Goal: Use online tool/utility: Utilize a website feature to perform a specific function

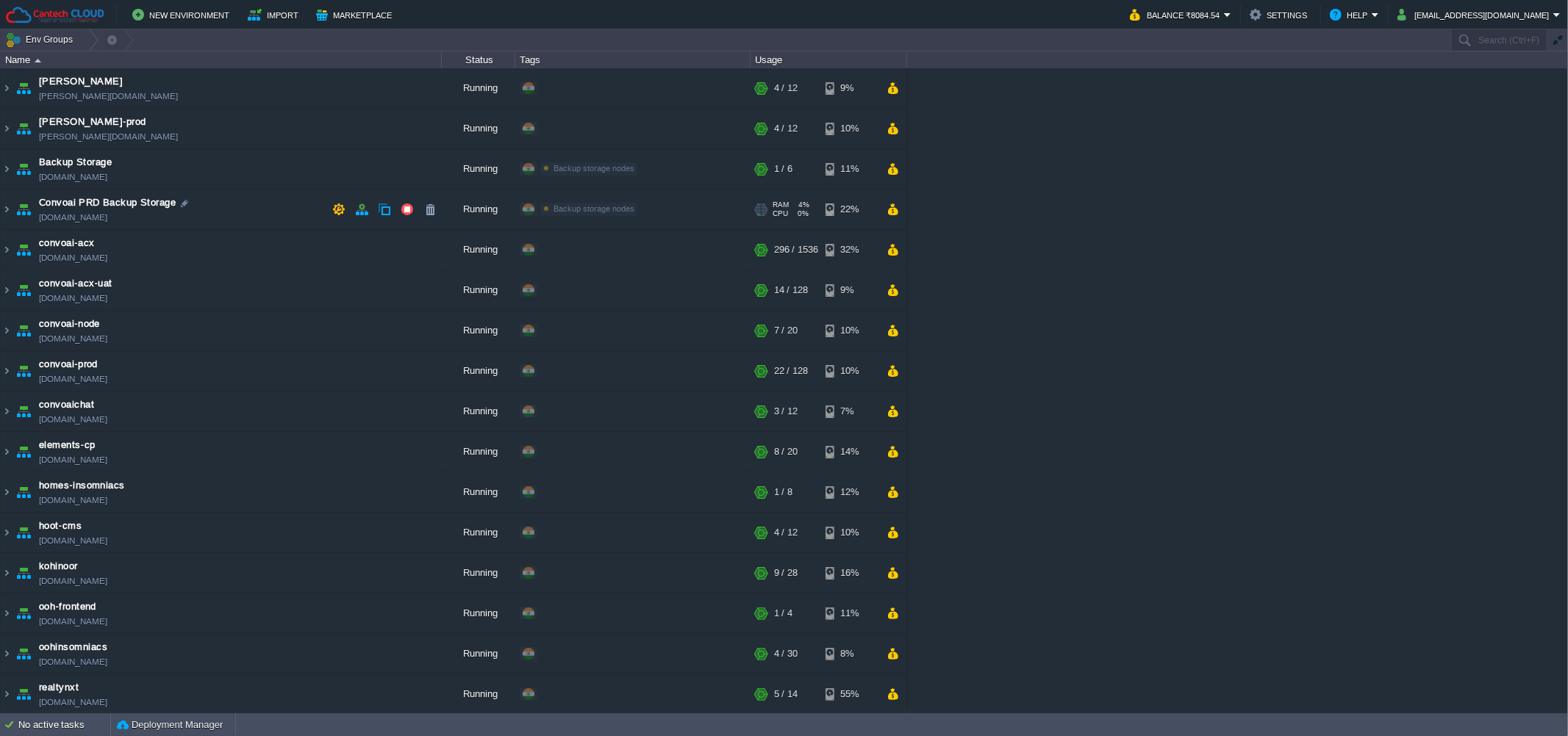
click at [228, 227] on td "Convoai PRD Backup Storage [DOMAIN_NAME]" at bounding box center [222, 210] width 441 height 41
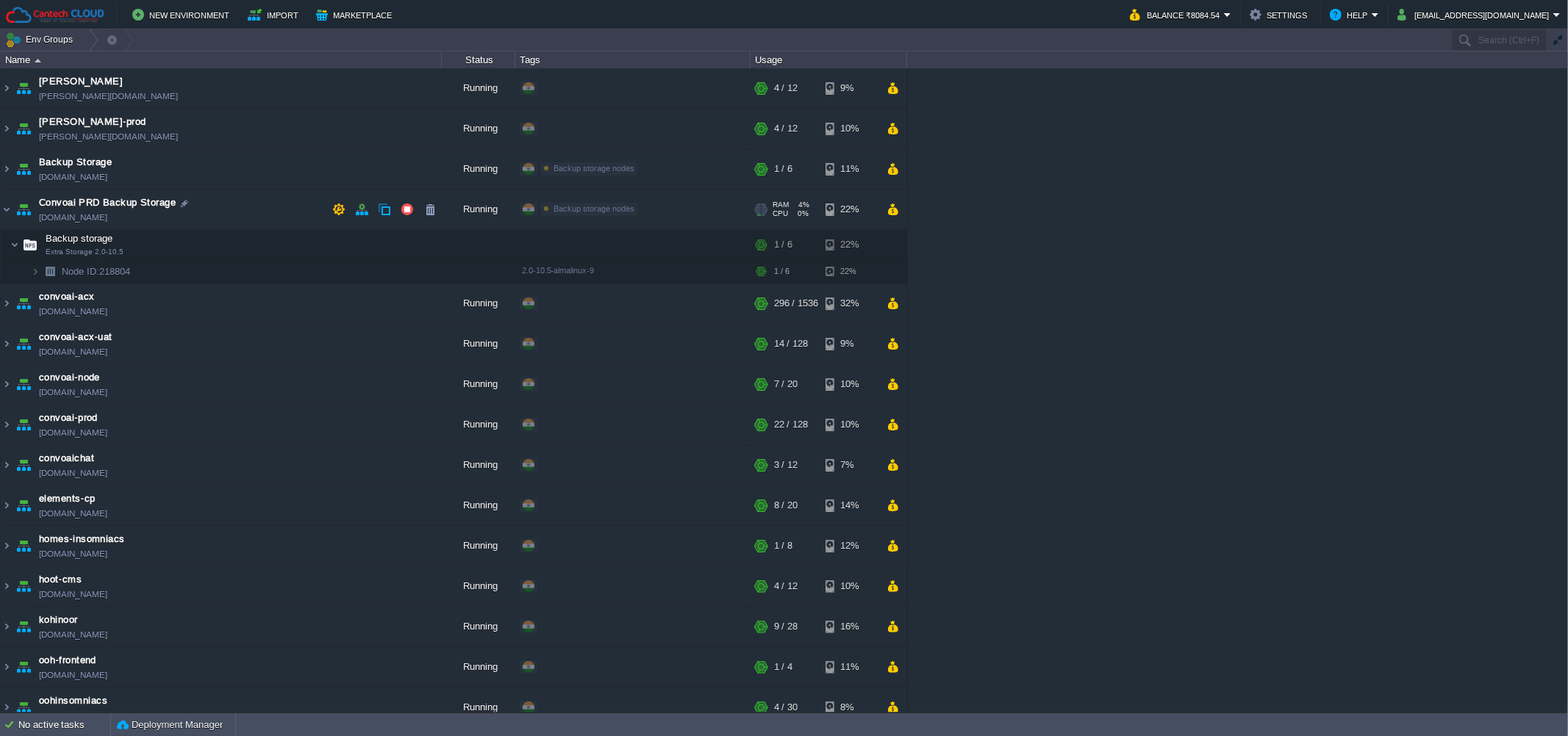
click at [234, 197] on td "Convoai PRD Backup Storage [DOMAIN_NAME]" at bounding box center [222, 210] width 441 height 41
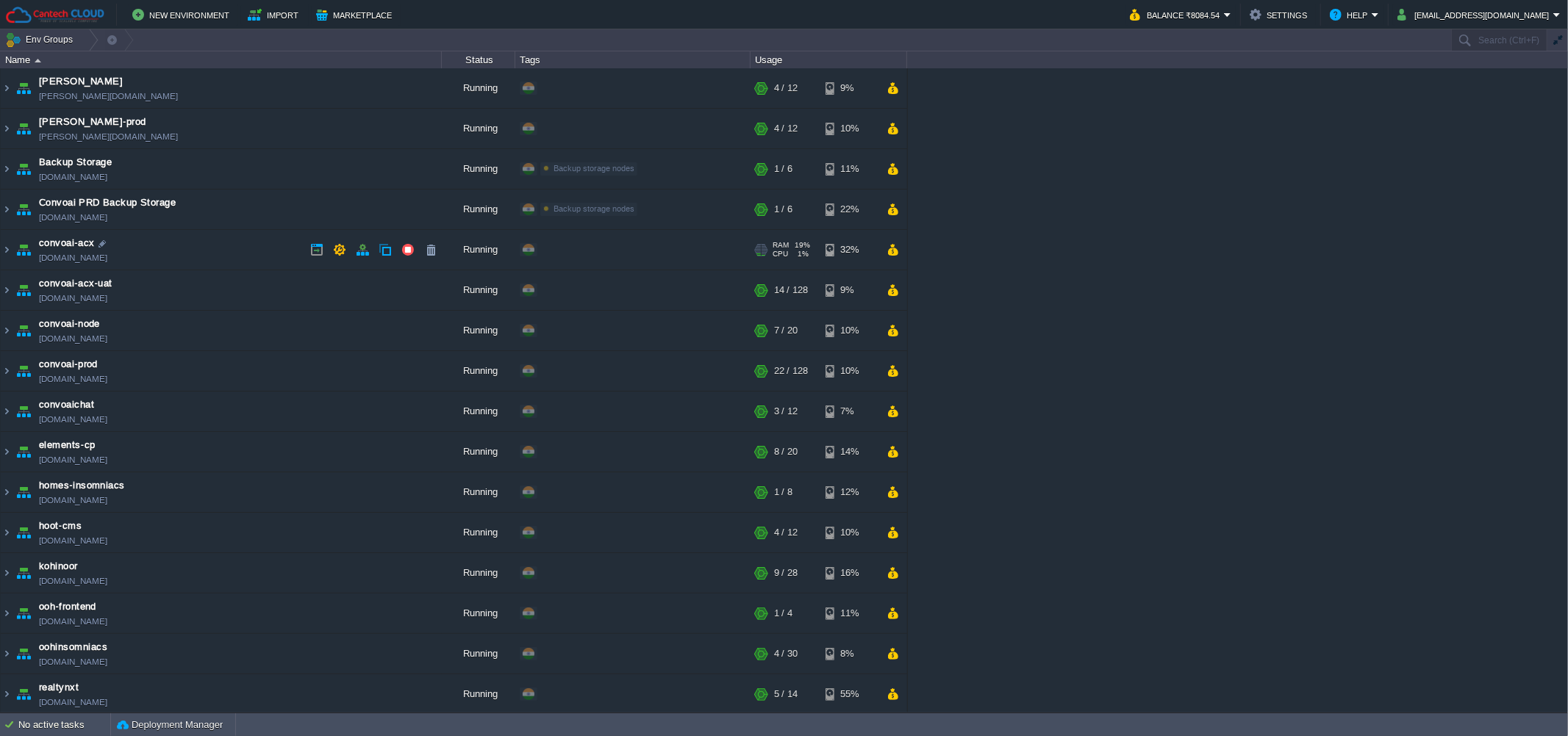
click at [234, 236] on td "convoai-acx [DOMAIN_NAME]" at bounding box center [222, 250] width 441 height 41
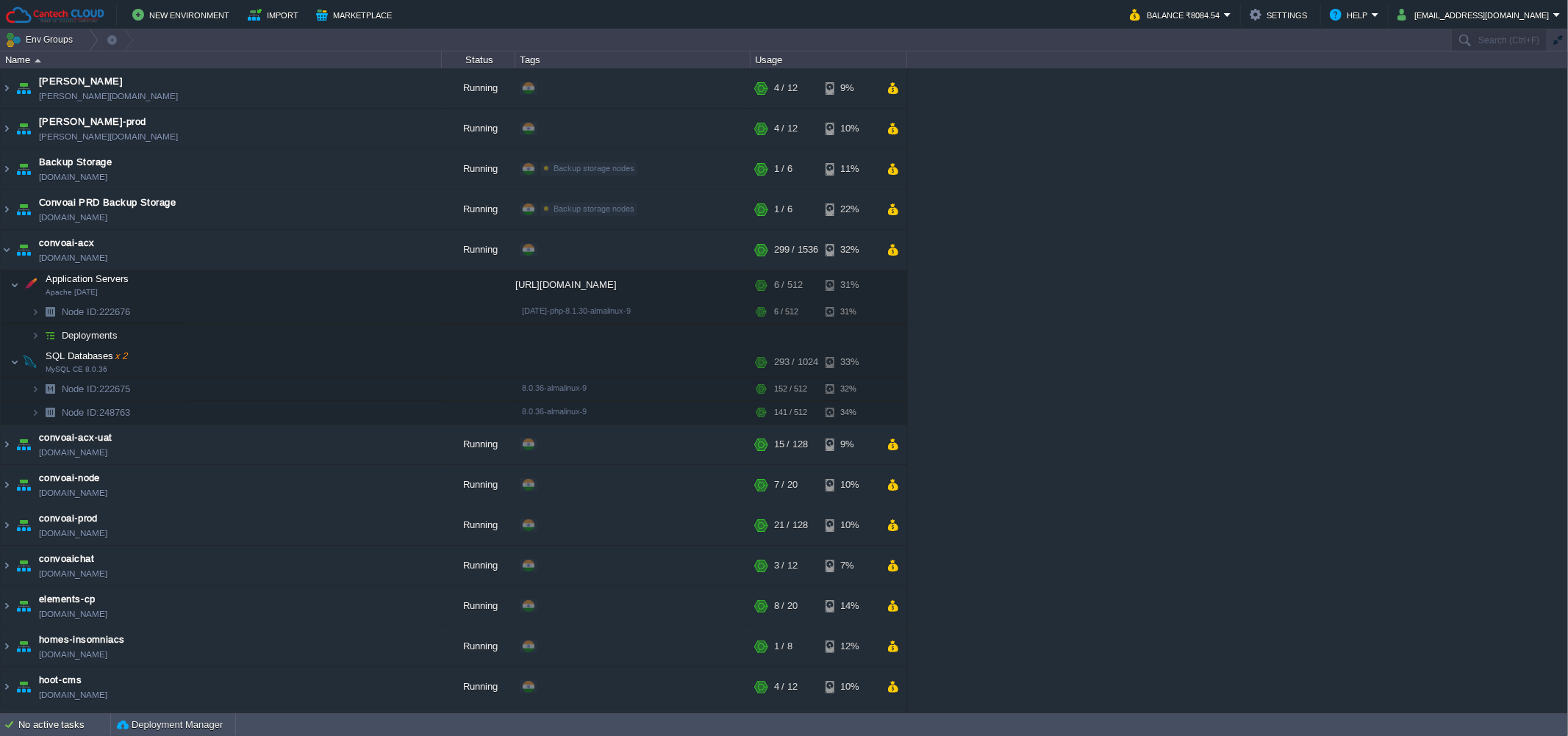
click at [1191, 462] on div "[PERSON_NAME] [PERSON_NAME][DOMAIN_NAME] Running + Add to Env Group RAM 28% CPU…" at bounding box center [784, 390] width 1568 height 645
click at [1194, 421] on div "[PERSON_NAME] [PERSON_NAME][DOMAIN_NAME] Running + Add to Env Group RAM 28% CPU…" at bounding box center [784, 390] width 1568 height 645
click at [360, 251] on button "button" at bounding box center [362, 249] width 13 height 13
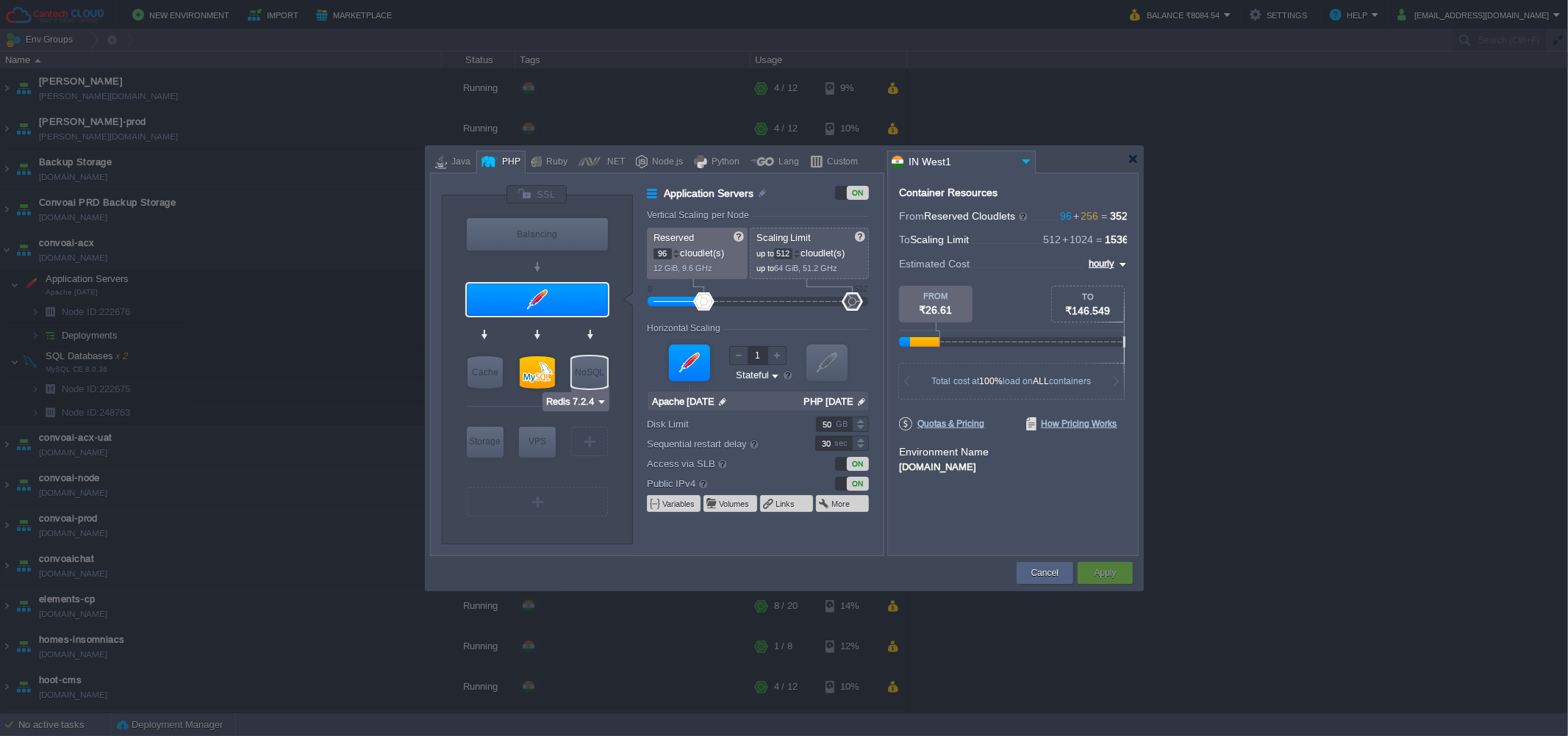
type input "MySQL CE 8.0.36"
click at [534, 368] on div at bounding box center [538, 372] width 36 height 33
type input "SQL Databases"
type input "128"
type input "2"
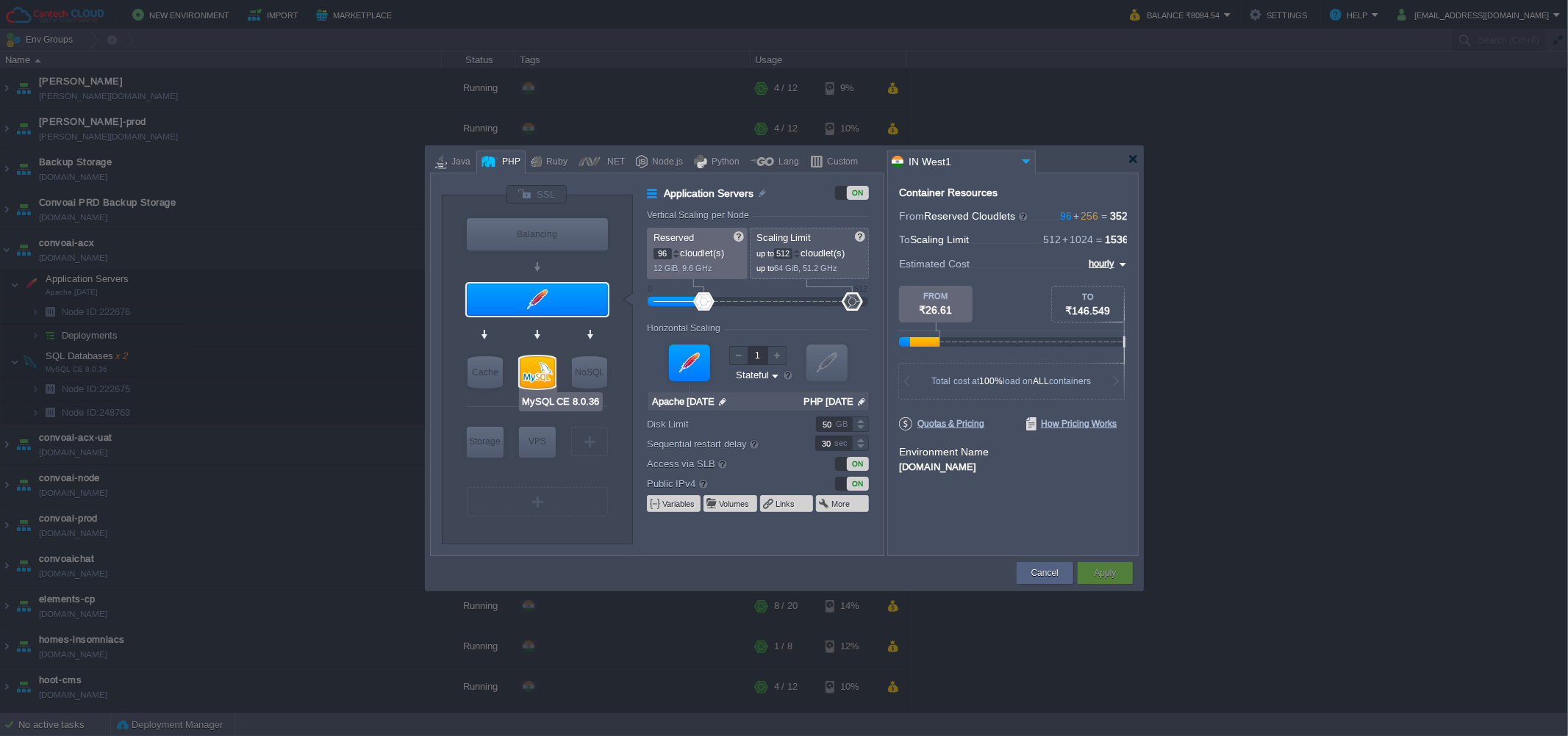
type input "MySQL CE 8.0.36"
type input "null"
type input "8.0.36-almalinux-9"
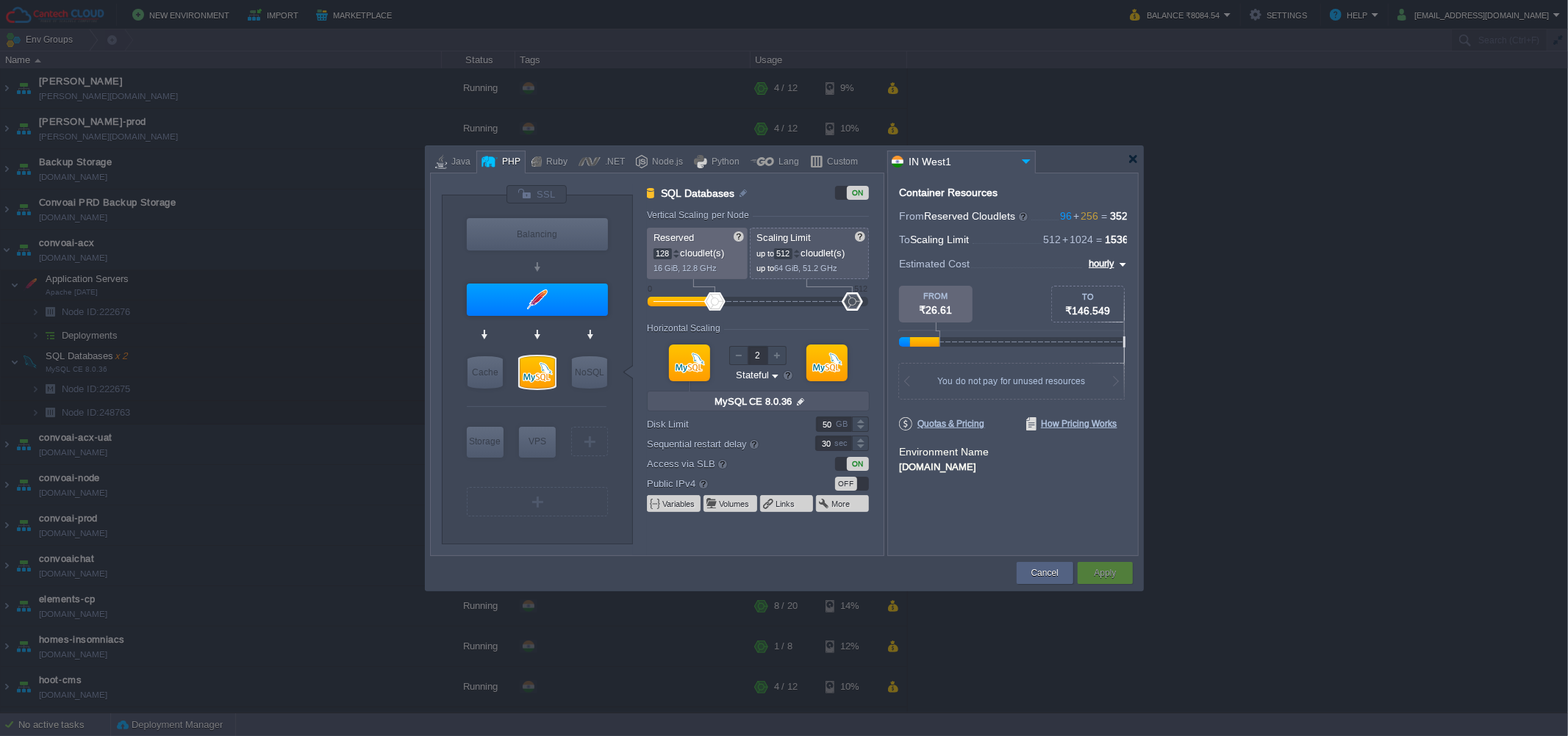
type input "Redis 7.2.4"
click at [1129, 163] on div at bounding box center [1133, 159] width 11 height 11
